Goal: Check status: Check status

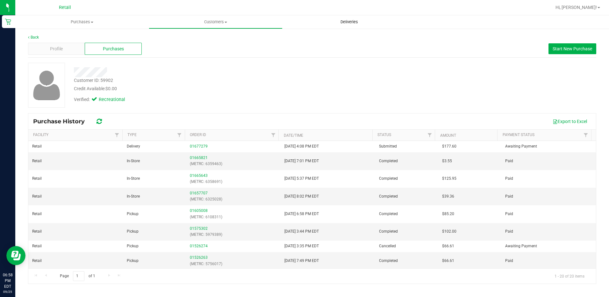
click at [356, 21] on span "Deliveries" at bounding box center [349, 22] width 35 height 6
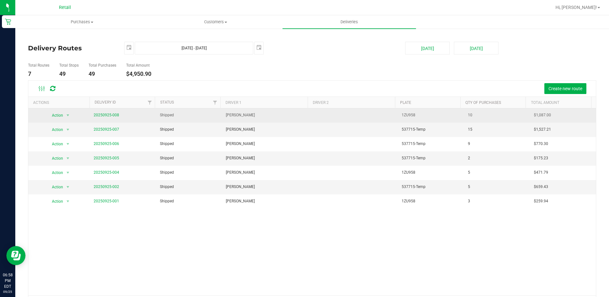
click at [101, 120] on td "20250925-008" at bounding box center [123, 115] width 66 height 14
click at [102, 117] on link "20250925-008" at bounding box center [106, 115] width 25 height 4
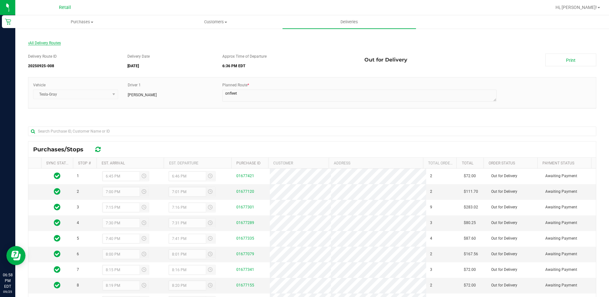
click at [45, 44] on span "All Delivery Routes" at bounding box center [44, 43] width 33 height 4
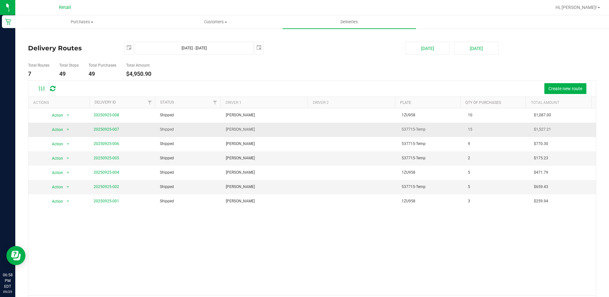
click at [105, 132] on span "20250925-007" at bounding box center [106, 130] width 25 height 6
click at [104, 130] on link "20250925-007" at bounding box center [106, 129] width 25 height 4
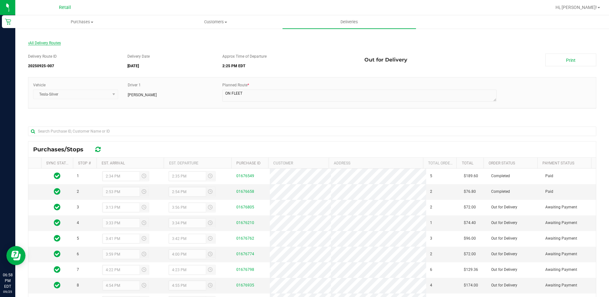
click at [41, 43] on span "All Delivery Routes" at bounding box center [44, 43] width 33 height 4
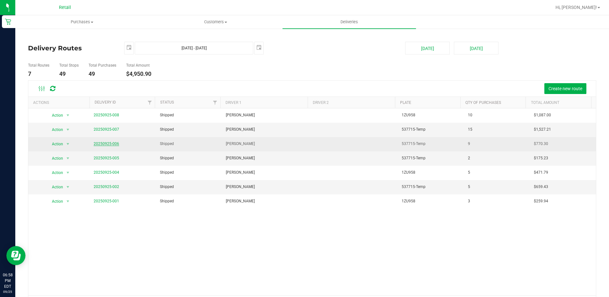
click at [108, 143] on link "20250925-006" at bounding box center [106, 143] width 25 height 4
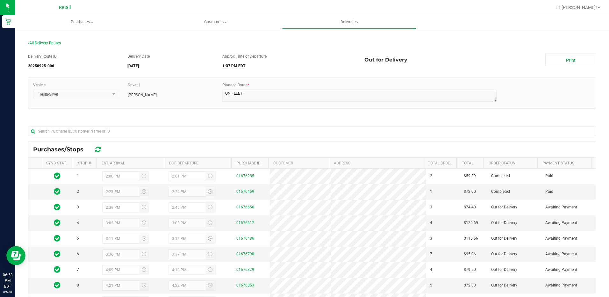
click at [33, 41] on span "All Delivery Routes" at bounding box center [44, 43] width 33 height 4
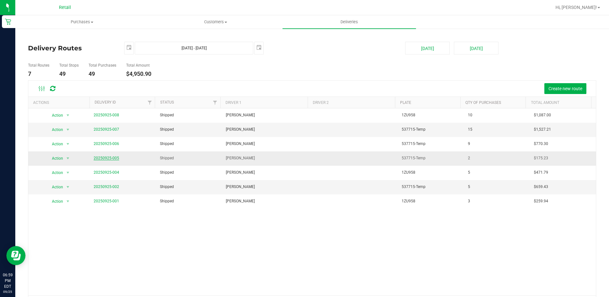
click at [106, 157] on link "20250925-005" at bounding box center [106, 158] width 25 height 4
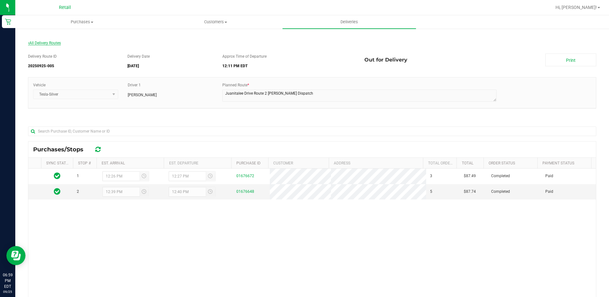
click at [50, 42] on span "All Delivery Routes" at bounding box center [44, 43] width 33 height 4
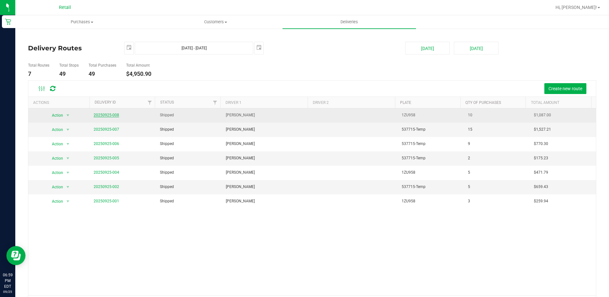
click at [111, 115] on link "20250925-008" at bounding box center [106, 115] width 25 height 4
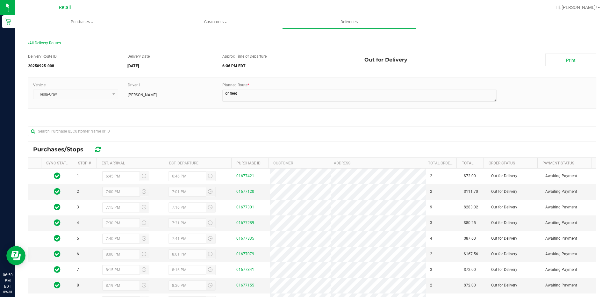
click at [144, 118] on div "Delivery Route ID 20250925-008 Delivery Date [DATE] Approx Time of Departure 6:…" at bounding box center [312, 212] width 569 height 327
click at [48, 41] on span "All Delivery Routes" at bounding box center [44, 43] width 33 height 4
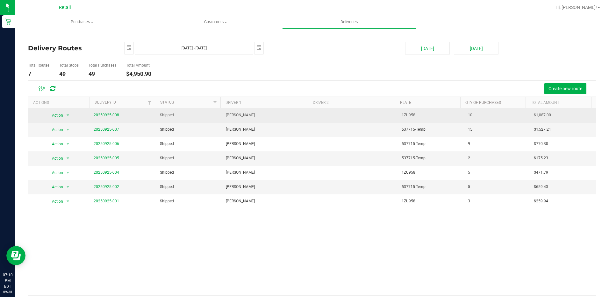
click at [113, 113] on link "20250925-008" at bounding box center [106, 115] width 25 height 4
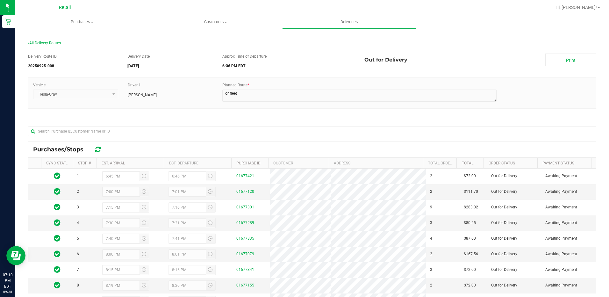
click at [54, 43] on span "All Delivery Routes" at bounding box center [44, 43] width 33 height 4
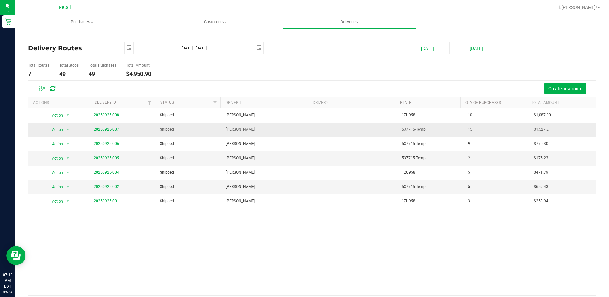
click at [105, 127] on span "20250925-007" at bounding box center [106, 130] width 25 height 6
click at [108, 129] on link "20250925-007" at bounding box center [106, 129] width 25 height 4
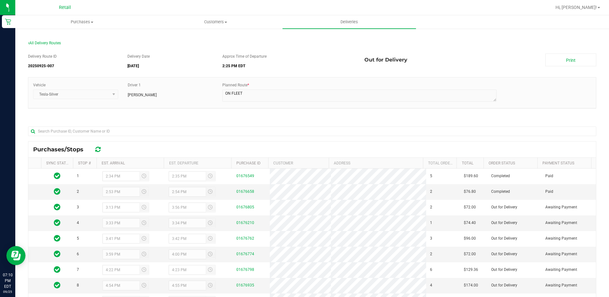
click at [39, 38] on section "All Delivery Routes Delivery Route ID 20250925-007 Delivery Date [DATE] Approx …" at bounding box center [312, 207] width 569 height 347
click at [39, 45] on div "All Delivery Routes" at bounding box center [312, 44] width 569 height 9
click at [39, 42] on span "All Delivery Routes" at bounding box center [44, 43] width 33 height 4
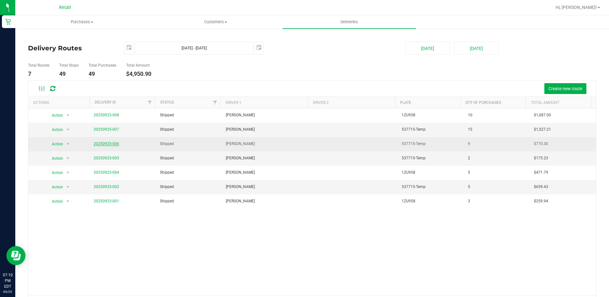
click at [104, 144] on link "20250925-006" at bounding box center [106, 143] width 25 height 4
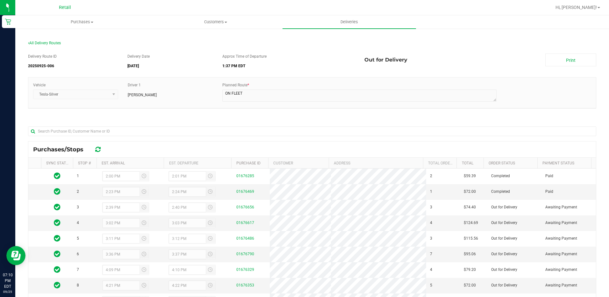
click at [46, 46] on div "All Delivery Routes" at bounding box center [312, 44] width 569 height 9
click at [50, 40] on div "All Delivery Routes" at bounding box center [312, 44] width 569 height 9
click at [53, 42] on span "All Delivery Routes" at bounding box center [44, 43] width 33 height 4
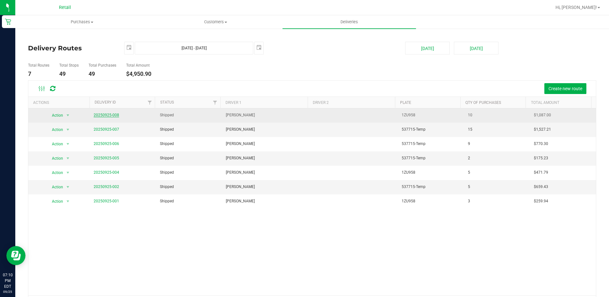
click at [107, 116] on link "20250925-008" at bounding box center [106, 115] width 25 height 4
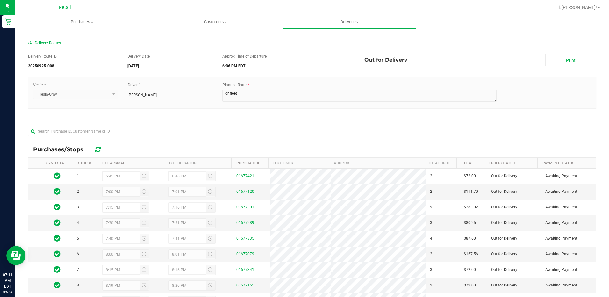
click at [39, 49] on div "Delivery Route ID 20250925-008 Delivery Date [DATE] Approx Time of Departure 6:…" at bounding box center [312, 212] width 569 height 327
click at [42, 44] on span "All Delivery Routes" at bounding box center [44, 43] width 33 height 4
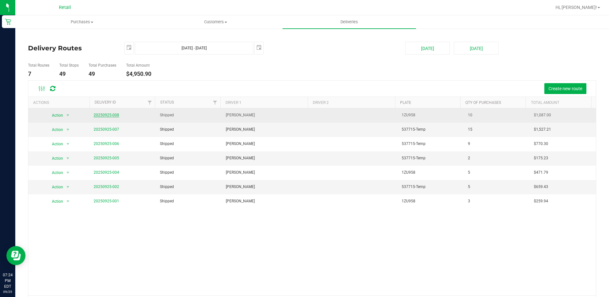
click at [103, 115] on link "20250925-008" at bounding box center [106, 115] width 25 height 4
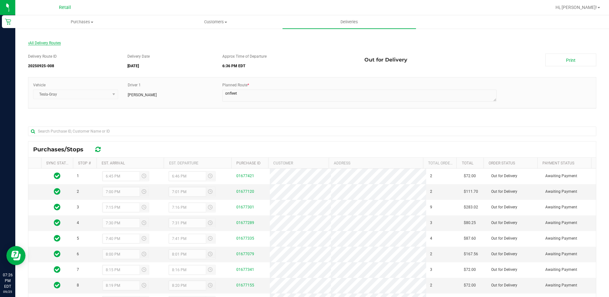
click at [35, 42] on span "All Delivery Routes" at bounding box center [44, 43] width 33 height 4
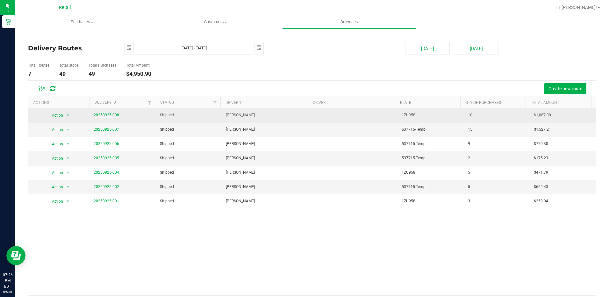
click at [108, 115] on link "20250925-008" at bounding box center [106, 115] width 25 height 4
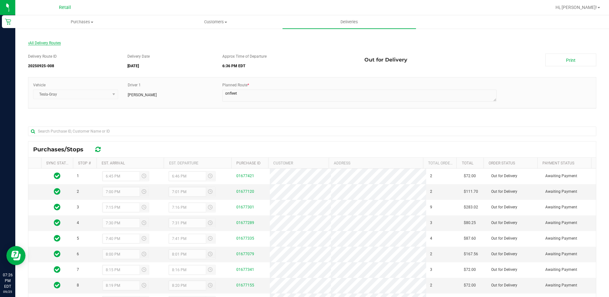
click at [42, 43] on span "All Delivery Routes" at bounding box center [44, 43] width 33 height 4
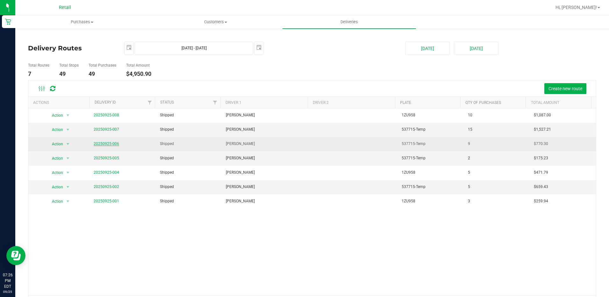
click at [106, 141] on span "20250925-006" at bounding box center [106, 144] width 25 height 6
click at [108, 142] on link "20250925-006" at bounding box center [106, 143] width 25 height 4
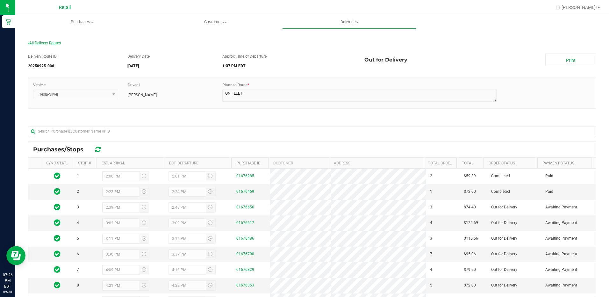
click at [46, 45] on span "All Delivery Routes" at bounding box center [44, 43] width 33 height 4
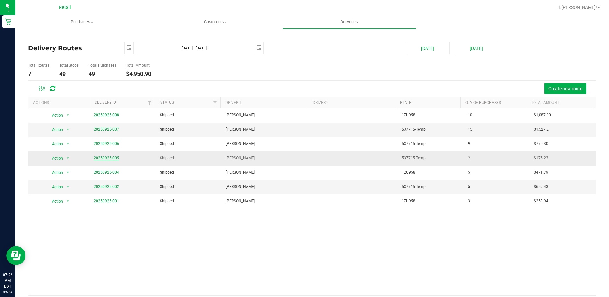
click at [113, 157] on link "20250925-005" at bounding box center [106, 158] width 25 height 4
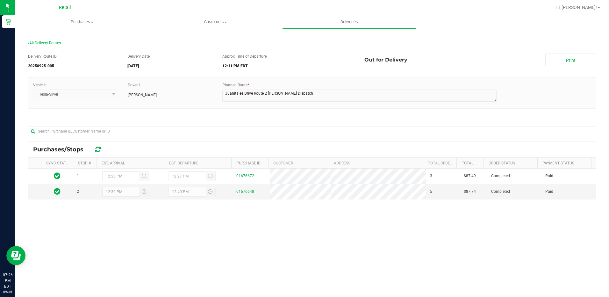
click at [50, 42] on span "All Delivery Routes" at bounding box center [44, 43] width 33 height 4
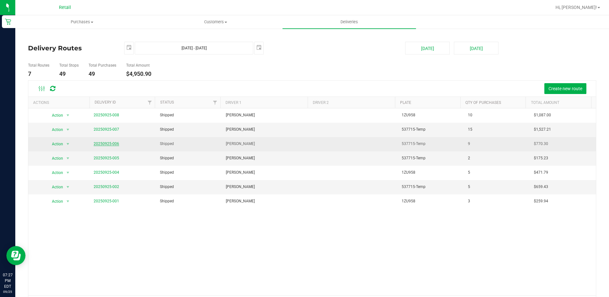
click at [105, 143] on link "20250925-006" at bounding box center [106, 143] width 25 height 4
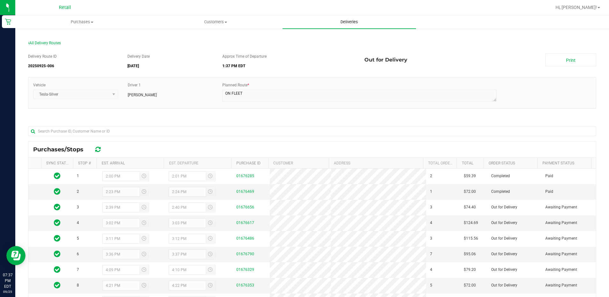
click at [341, 22] on span "Deliveries" at bounding box center [349, 22] width 35 height 6
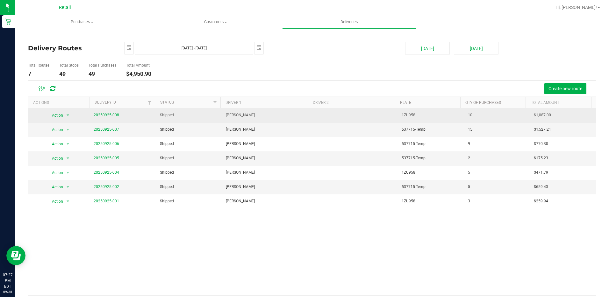
click at [110, 117] on link "20250925-008" at bounding box center [106, 115] width 25 height 4
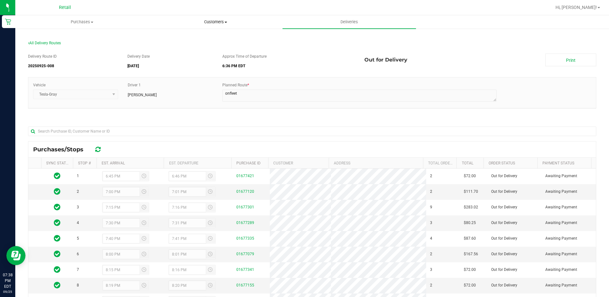
click at [221, 20] on span "Customers" at bounding box center [215, 22] width 133 height 6
click at [185, 39] on span "All customers" at bounding box center [172, 38] width 46 height 5
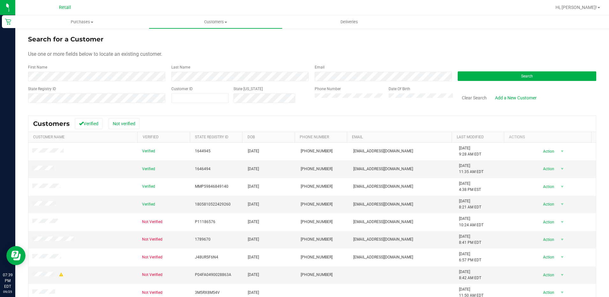
click at [108, 73] on div "First Name" at bounding box center [97, 72] width 139 height 17
click at [83, 21] on span "Purchases" at bounding box center [82, 22] width 134 height 6
click at [63, 38] on span "Summary of purchases" at bounding box center [47, 38] width 65 height 5
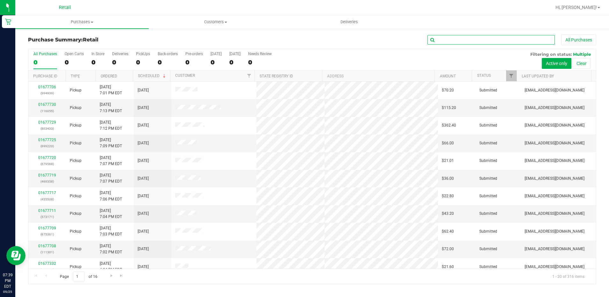
click at [453, 39] on input "text" at bounding box center [491, 40] width 127 height 10
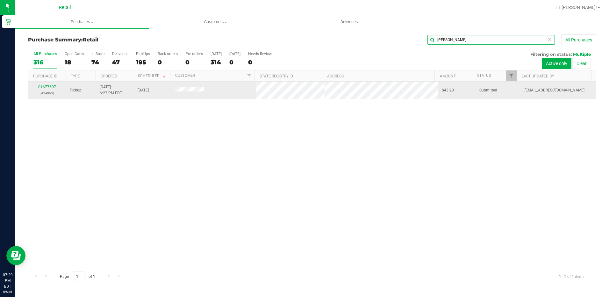
type input "[PERSON_NAME]"
click at [50, 85] on link "01677607" at bounding box center [47, 87] width 18 height 4
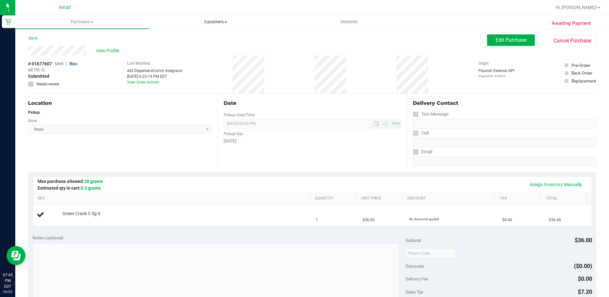
click at [165, 21] on span "Customers" at bounding box center [215, 22] width 133 height 6
click at [132, 5] on div at bounding box center [333, 7] width 438 height 12
click at [354, 18] on uib-tab-heading "Deliveries" at bounding box center [349, 22] width 133 height 13
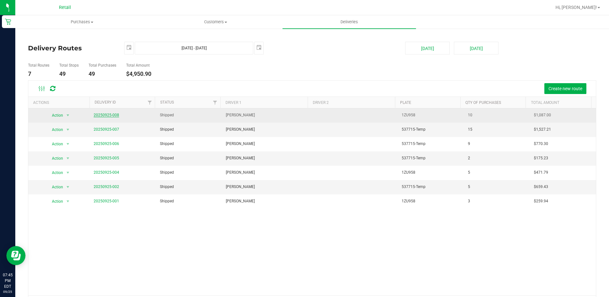
click at [104, 113] on link "20250925-008" at bounding box center [106, 115] width 25 height 4
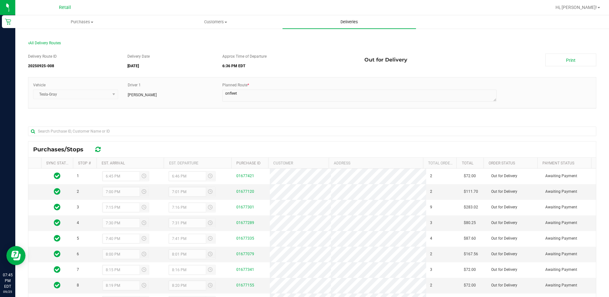
click at [344, 18] on uib-tab-heading "Deliveries" at bounding box center [350, 21] width 134 height 13
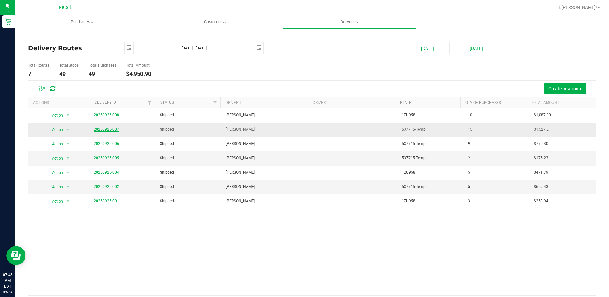
click at [101, 130] on link "20250925-007" at bounding box center [106, 129] width 25 height 4
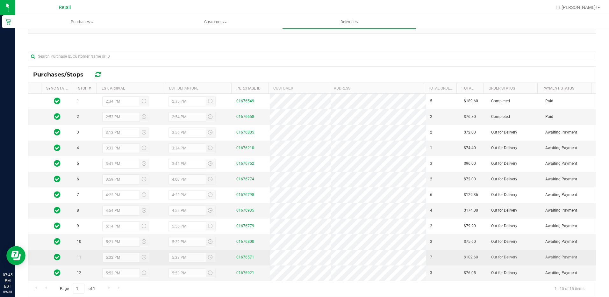
scroll to position [59, 0]
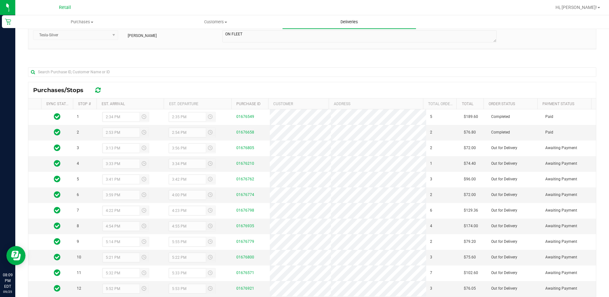
click at [341, 21] on span "Deliveries" at bounding box center [349, 22] width 35 height 6
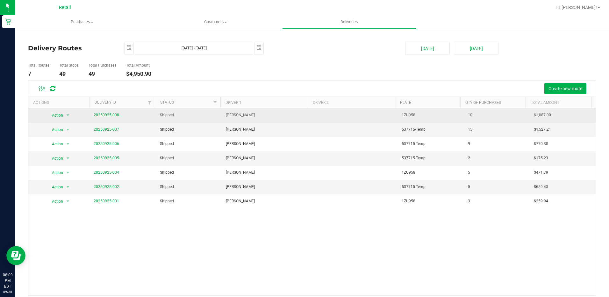
click at [111, 114] on link "20250925-008" at bounding box center [106, 115] width 25 height 4
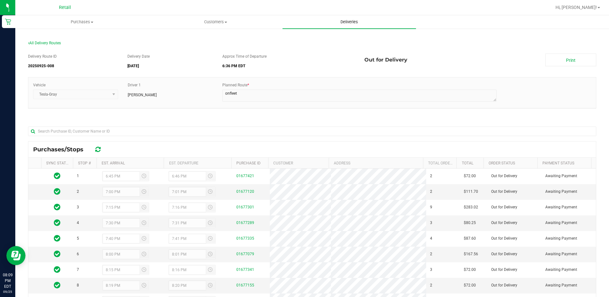
click at [348, 25] on span "Deliveries" at bounding box center [349, 22] width 35 height 6
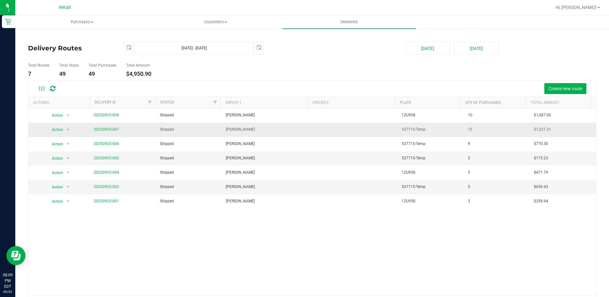
click at [111, 127] on span "20250925-007" at bounding box center [106, 130] width 25 height 6
click at [110, 127] on span "20250925-007" at bounding box center [106, 130] width 25 height 6
click at [109, 128] on link "20250925-007" at bounding box center [106, 129] width 25 height 4
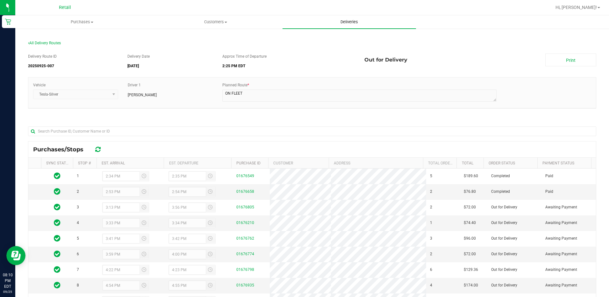
click at [348, 19] on span "Deliveries" at bounding box center [349, 22] width 35 height 6
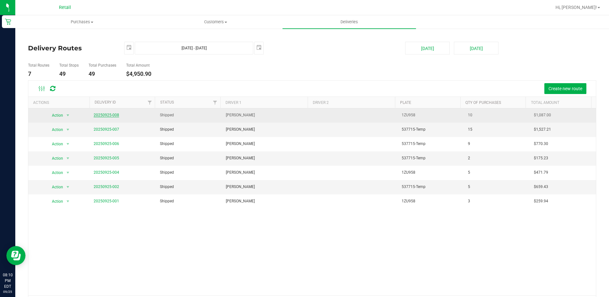
click at [111, 114] on link "20250925-008" at bounding box center [106, 115] width 25 height 4
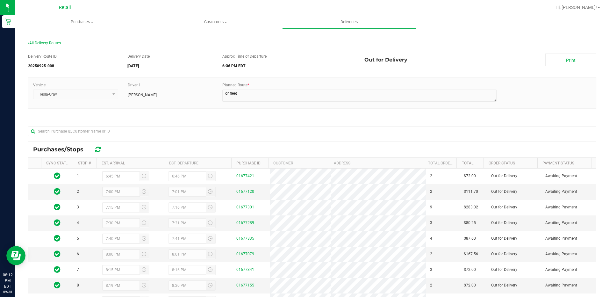
click at [48, 44] on span "All Delivery Routes" at bounding box center [44, 43] width 33 height 4
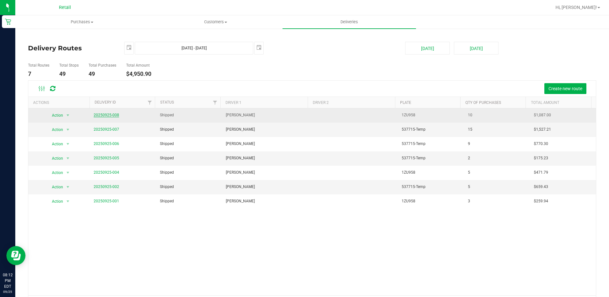
click at [111, 114] on link "20250925-008" at bounding box center [106, 115] width 25 height 4
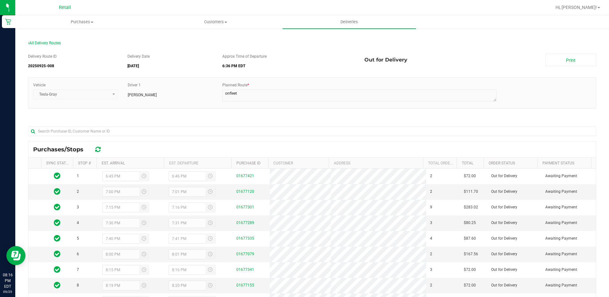
click at [50, 45] on div "All Delivery Routes" at bounding box center [312, 44] width 569 height 9
click at [49, 43] on span "All Delivery Routes" at bounding box center [44, 43] width 33 height 4
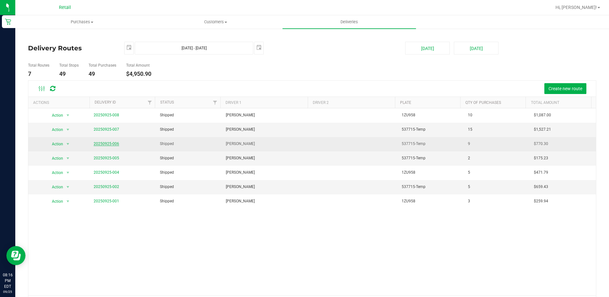
click at [112, 143] on link "20250925-006" at bounding box center [106, 143] width 25 height 4
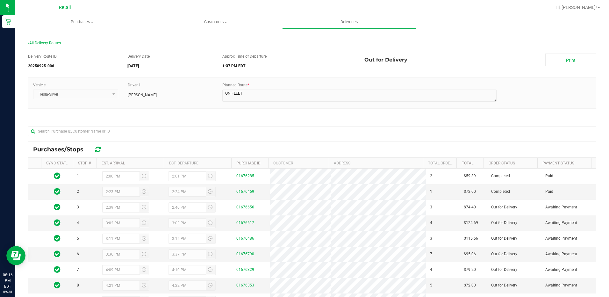
click at [43, 39] on section "All Delivery Routes Delivery Route ID 20250925-006 Delivery Date [DATE] Approx …" at bounding box center [312, 207] width 569 height 347
click at [43, 43] on span "All Delivery Routes" at bounding box center [44, 43] width 33 height 4
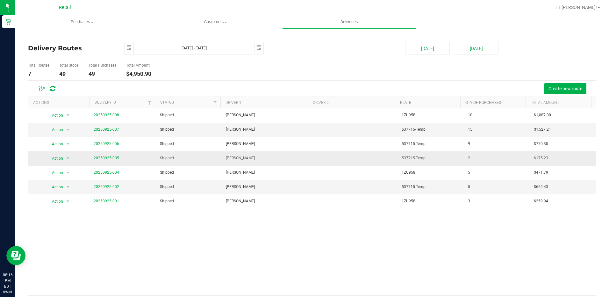
click at [107, 158] on link "20250925-005" at bounding box center [106, 158] width 25 height 4
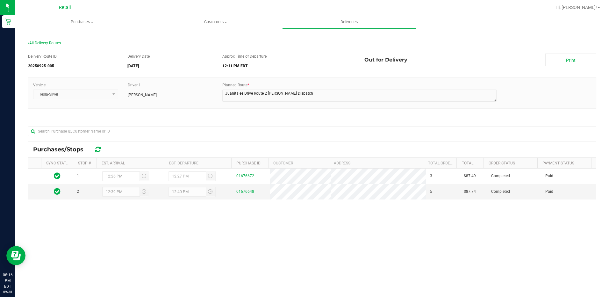
click at [59, 42] on span "All Delivery Routes" at bounding box center [44, 43] width 33 height 4
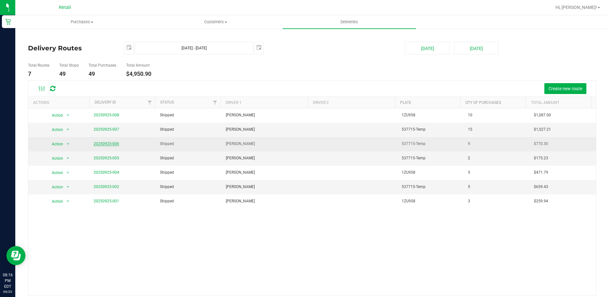
click at [108, 142] on link "20250925-006" at bounding box center [106, 143] width 25 height 4
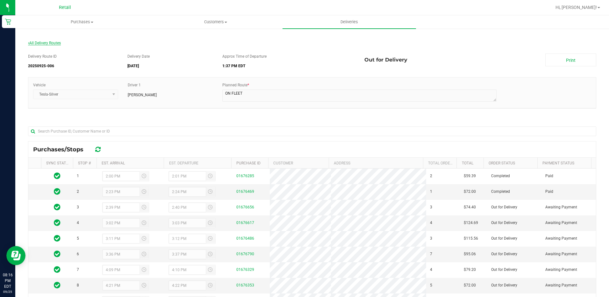
click at [52, 44] on span "All Delivery Routes" at bounding box center [44, 43] width 33 height 4
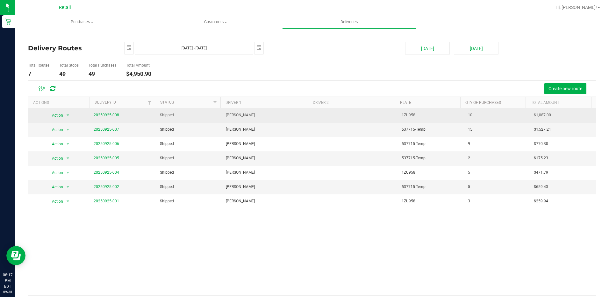
click at [107, 112] on span "20250925-008" at bounding box center [106, 115] width 25 height 6
click at [109, 114] on link "20250925-008" at bounding box center [106, 115] width 25 height 4
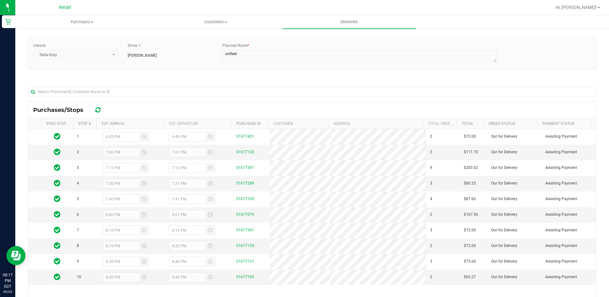
scroll to position [64, 0]
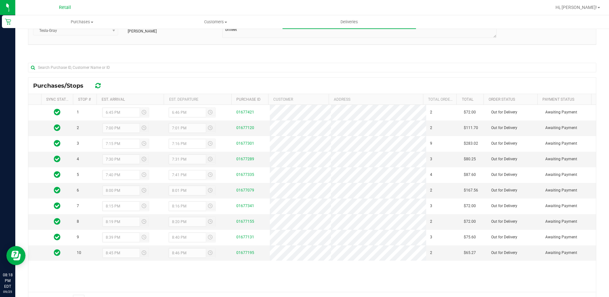
click at [275, 49] on div "Vehicle Tesla-Gray Driver 1 [PERSON_NAME] Planned Route *" at bounding box center [312, 32] width 569 height 38
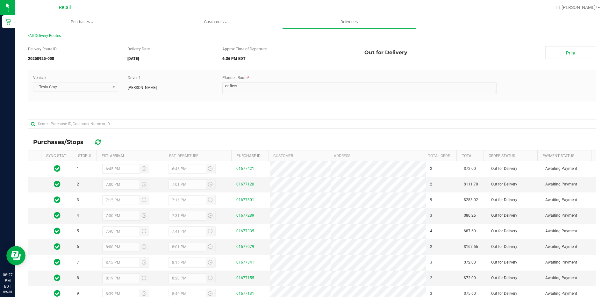
scroll to position [0, 0]
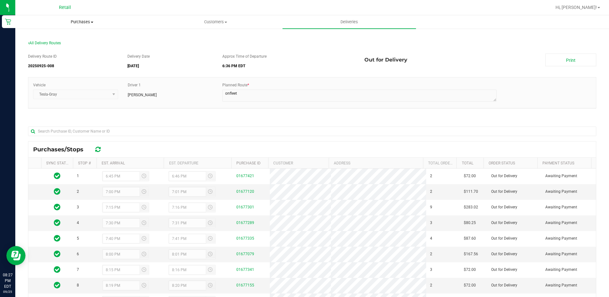
click at [73, 22] on span "Purchases" at bounding box center [82, 22] width 133 height 6
click at [72, 38] on span "Summary of purchases" at bounding box center [47, 38] width 65 height 5
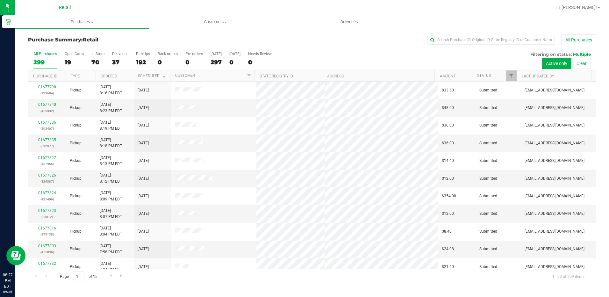
click at [111, 64] on div "All Purchases 299 Open Carts 19 In Store 70 Deliveries 37 PickUps 192 Back-orde…" at bounding box center [312, 59] width 568 height 21
click at [116, 63] on div "37" at bounding box center [120, 62] width 16 height 7
click at [0, 0] on input "Deliveries 37" at bounding box center [0, 0] width 0 height 0
click at [353, 21] on span "Deliveries" at bounding box center [349, 22] width 35 height 6
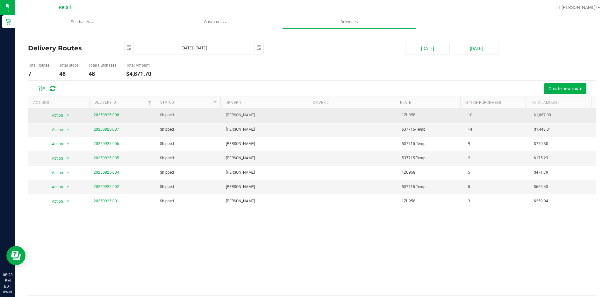
click at [101, 115] on link "20250925-008" at bounding box center [106, 115] width 25 height 4
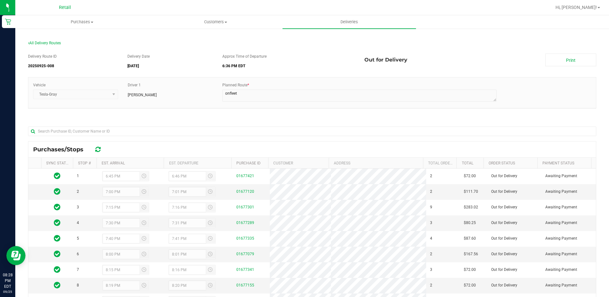
click at [41, 45] on div "All Delivery Routes" at bounding box center [312, 44] width 569 height 9
click at [41, 44] on span "All Delivery Routes" at bounding box center [44, 43] width 33 height 4
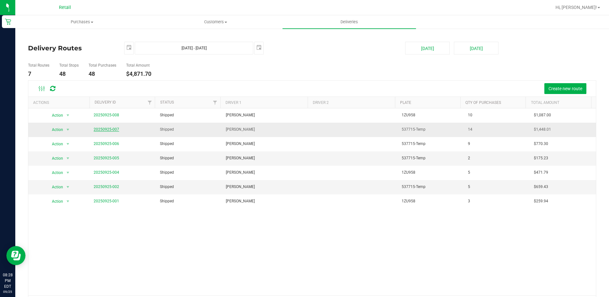
click at [114, 131] on link "20250925-007" at bounding box center [106, 129] width 25 height 4
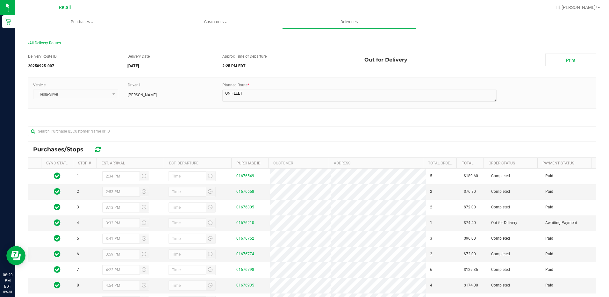
click at [37, 42] on span "All Delivery Routes" at bounding box center [44, 43] width 33 height 4
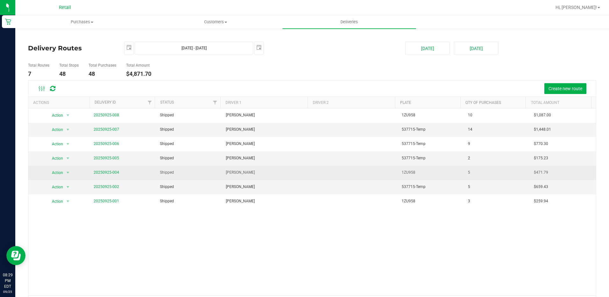
scroll to position [20, 0]
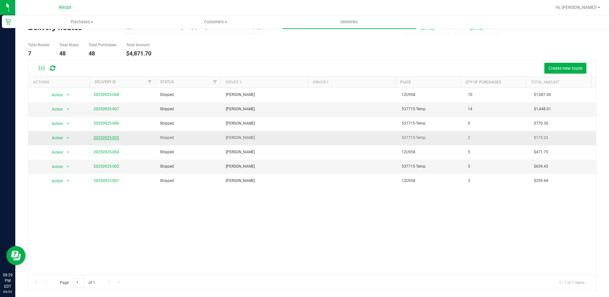
click at [108, 138] on link "20250925-005" at bounding box center [106, 137] width 25 height 4
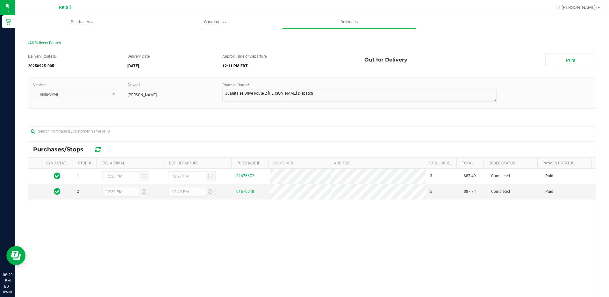
click at [44, 44] on span "All Delivery Routes" at bounding box center [44, 43] width 33 height 4
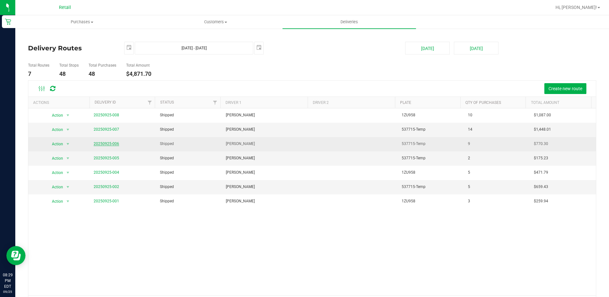
click at [109, 144] on link "20250925-006" at bounding box center [106, 143] width 25 height 4
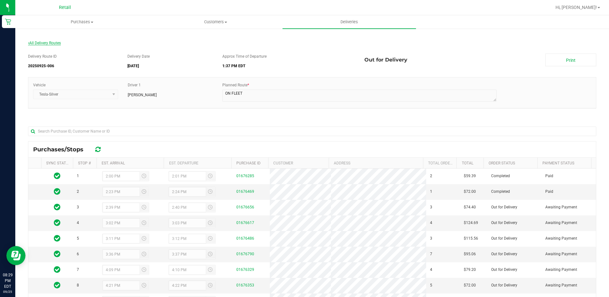
click at [36, 43] on span "All Delivery Routes" at bounding box center [44, 43] width 33 height 4
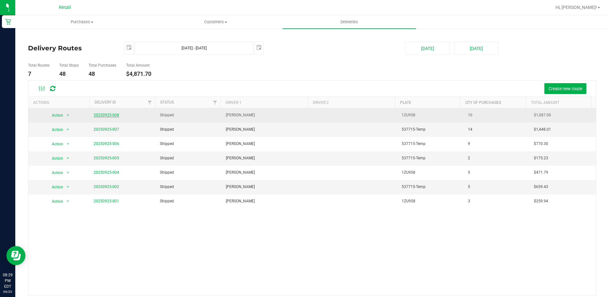
click at [116, 116] on link "20250925-008" at bounding box center [106, 115] width 25 height 4
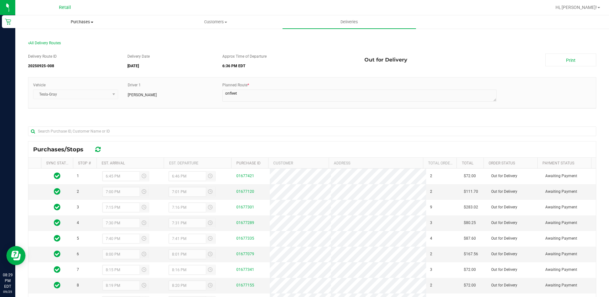
click at [82, 23] on span "Purchases" at bounding box center [82, 22] width 133 height 6
click at [200, 28] on uib-tab-heading "Customers All customers Add a new customer All physicians" at bounding box center [215, 22] width 133 height 13
click at [104, 42] on div "All Delivery Routes" at bounding box center [312, 44] width 569 height 9
click at [97, 23] on span "Purchases" at bounding box center [82, 22] width 133 height 6
click at [62, 36] on span "Summary of purchases" at bounding box center [47, 38] width 65 height 5
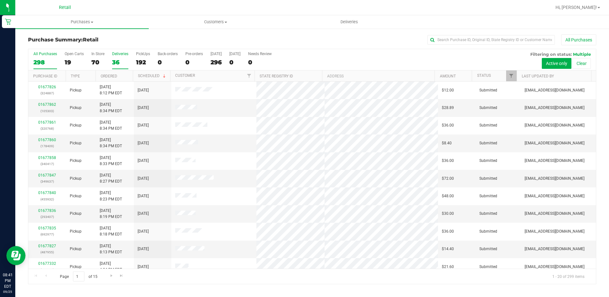
click at [112, 63] on div "36" at bounding box center [120, 62] width 16 height 7
click at [0, 0] on input "Deliveries 36" at bounding box center [0, 0] width 0 height 0
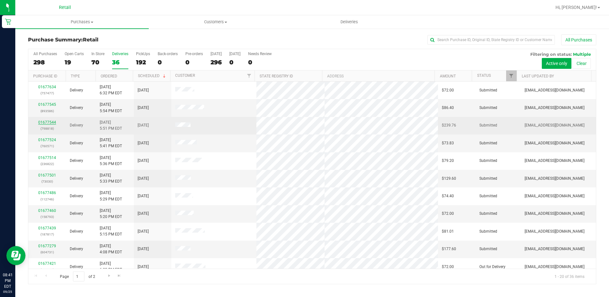
click at [50, 122] on link "01677544" at bounding box center [47, 122] width 18 height 4
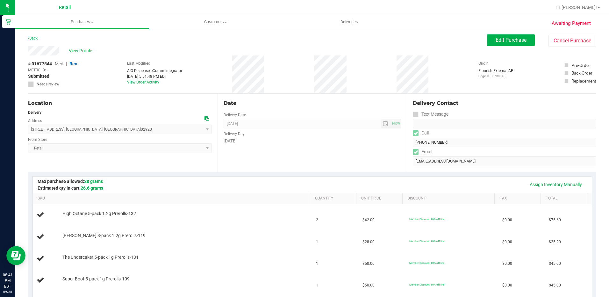
click at [87, 47] on div "View Profile" at bounding box center [257, 51] width 459 height 10
click at [88, 49] on span "View Profile" at bounding box center [81, 50] width 25 height 7
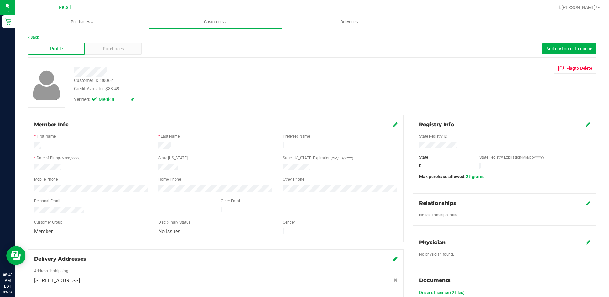
click at [36, 35] on div "Back" at bounding box center [312, 37] width 569 height 6
click at [36, 36] on link "Back" at bounding box center [33, 37] width 11 height 4
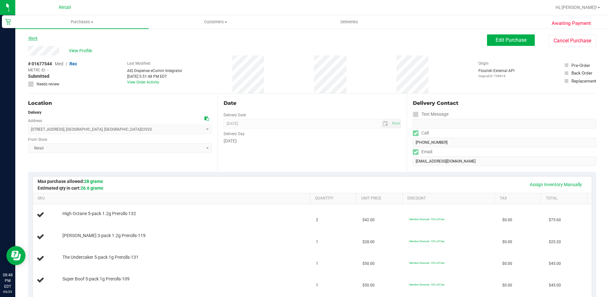
click at [36, 37] on link "Back" at bounding box center [33, 38] width 10 height 4
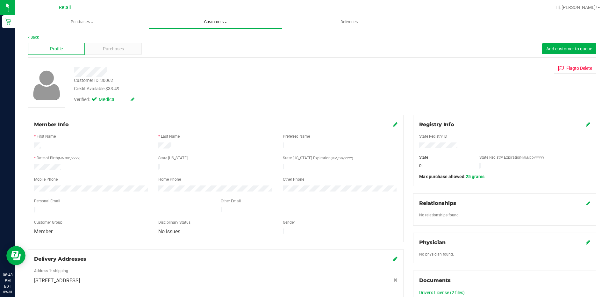
click at [206, 19] on span "Customers" at bounding box center [215, 22] width 133 height 6
click at [86, 25] on uib-tab-heading "Purchases Summary of purchases Fulfillment All purchases" at bounding box center [82, 22] width 133 height 13
click at [48, 40] on span "Summary of purchases" at bounding box center [47, 38] width 65 height 5
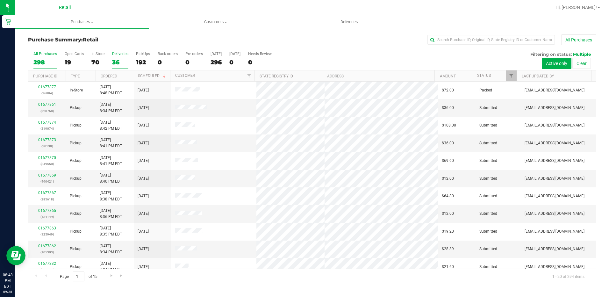
click at [113, 63] on div "36" at bounding box center [120, 62] width 16 height 7
click at [0, 0] on input "Deliveries 36" at bounding box center [0, 0] width 0 height 0
